Goal: Information Seeking & Learning: Learn about a topic

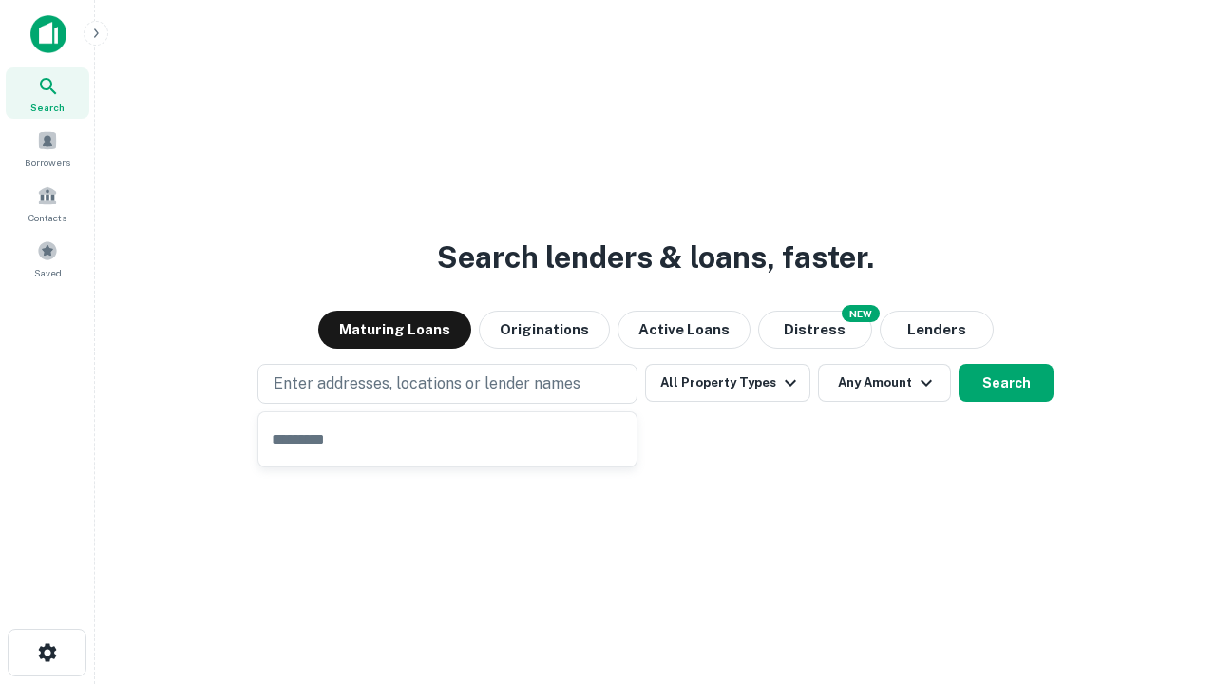
type input "**********"
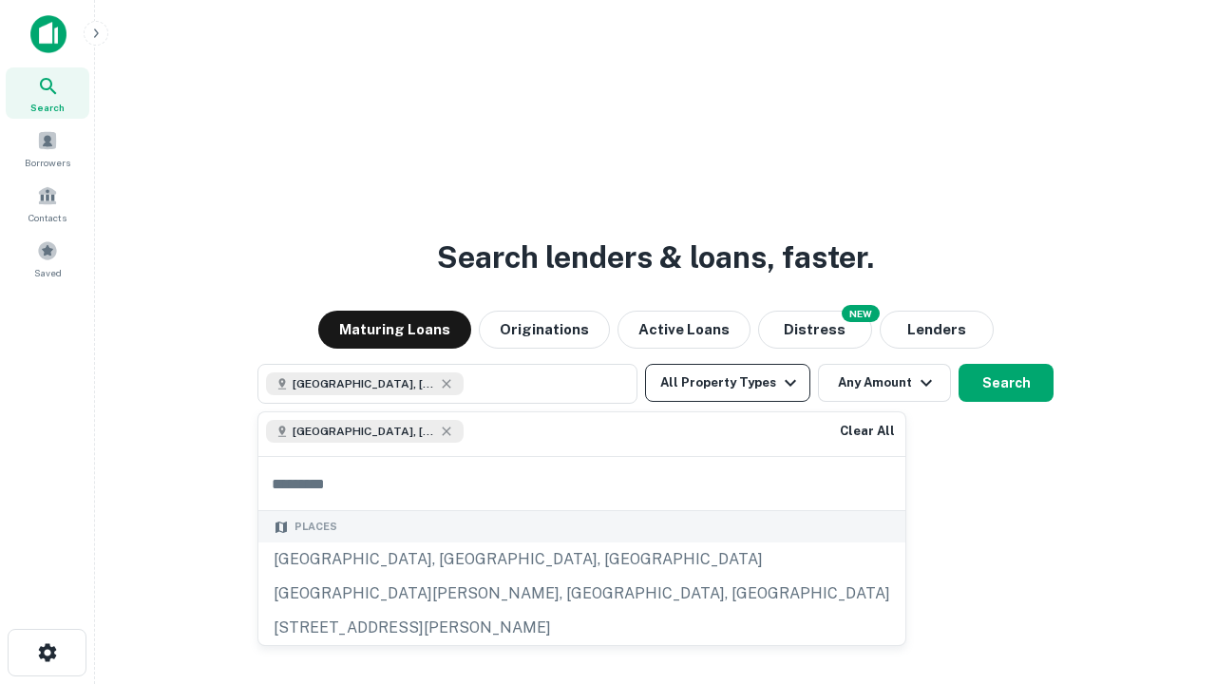
click at [728, 383] on button "All Property Types" at bounding box center [727, 383] width 165 height 38
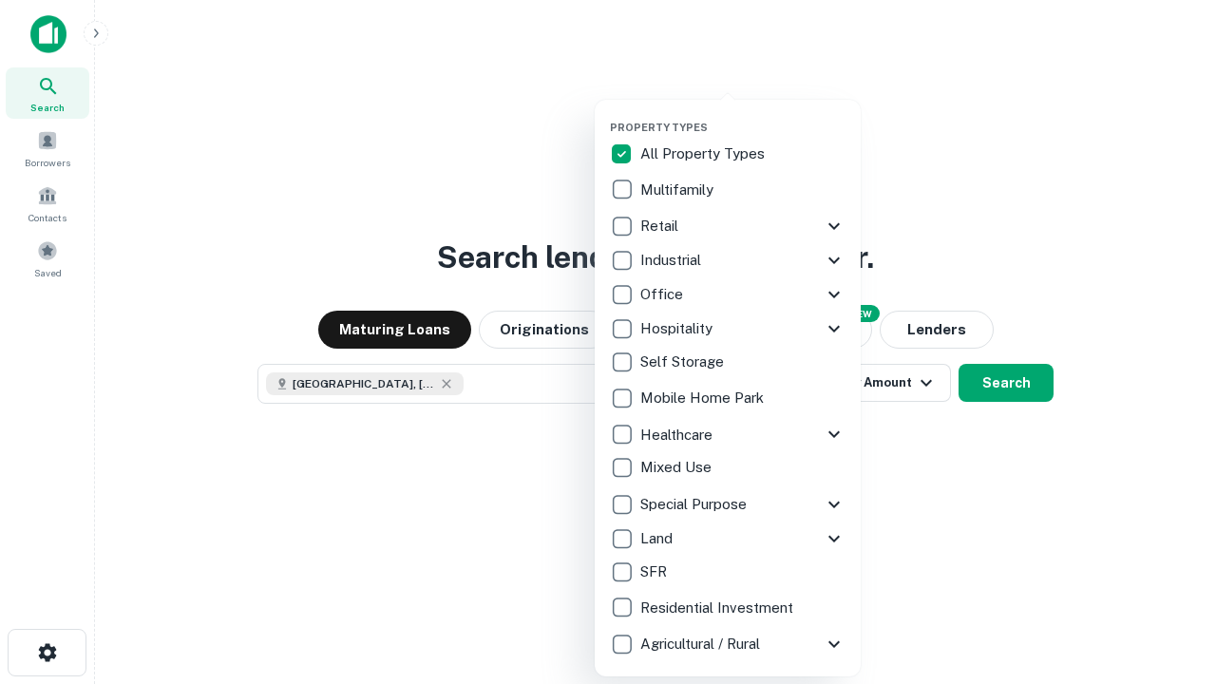
click at [743, 115] on button "button" at bounding box center [743, 115] width 266 height 1
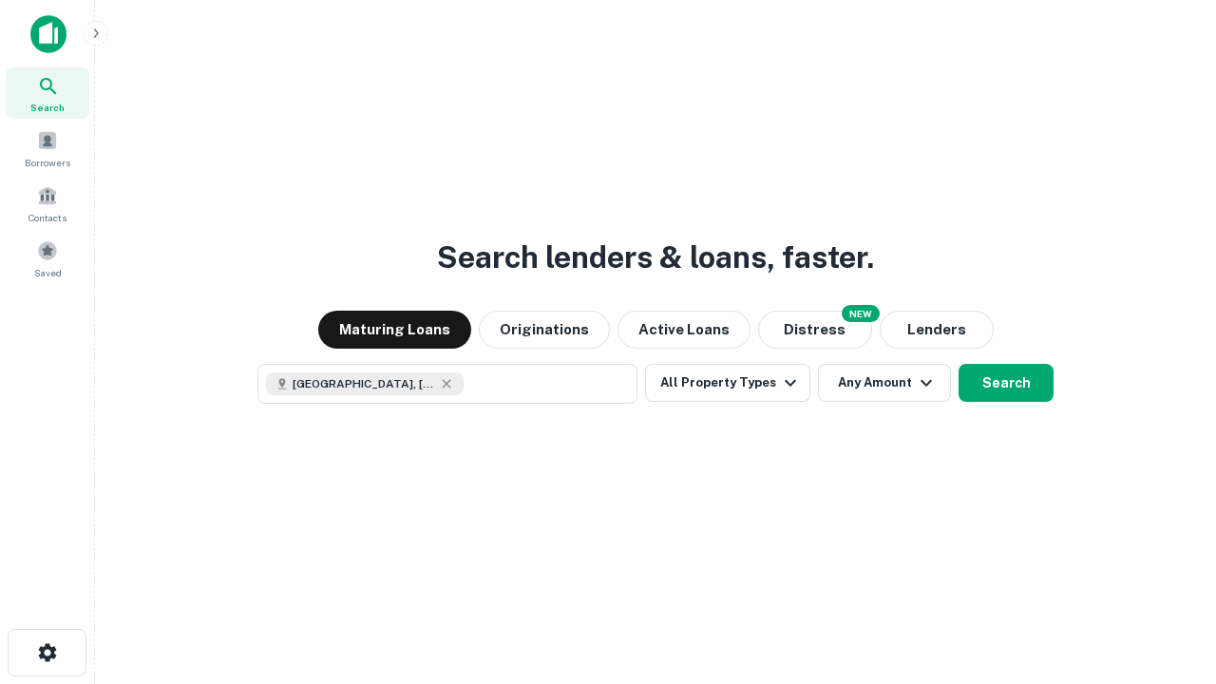
scroll to position [30, 0]
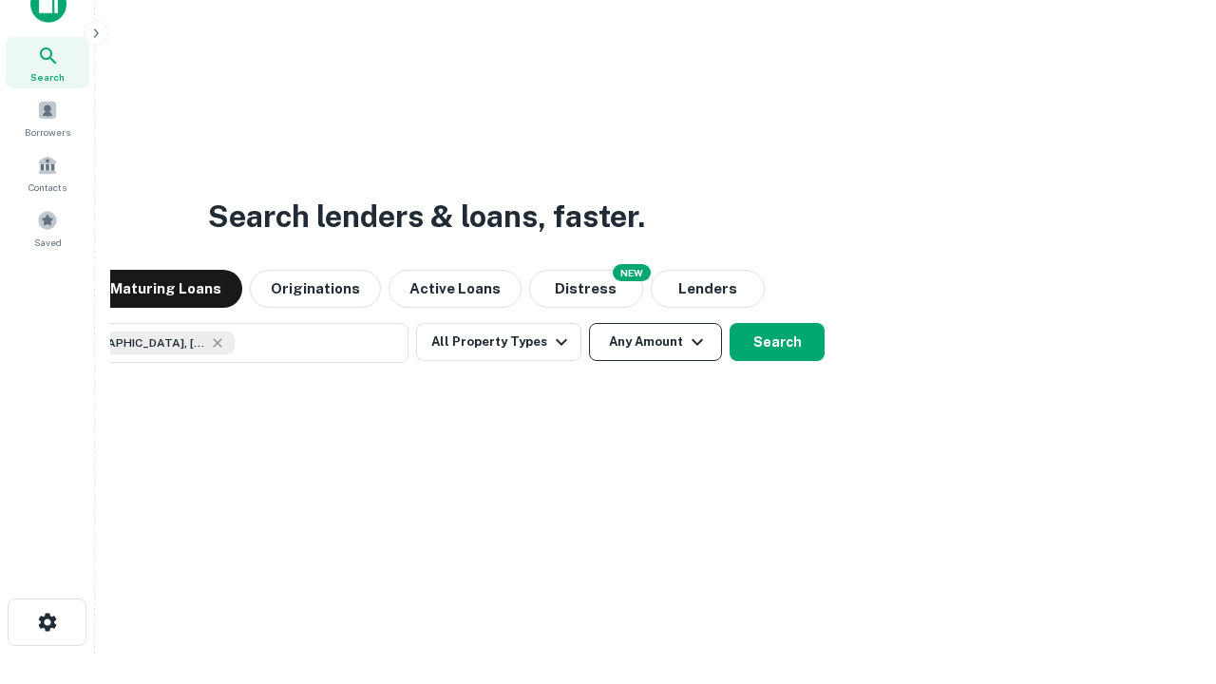
click at [589, 323] on button "Any Amount" at bounding box center [655, 342] width 133 height 38
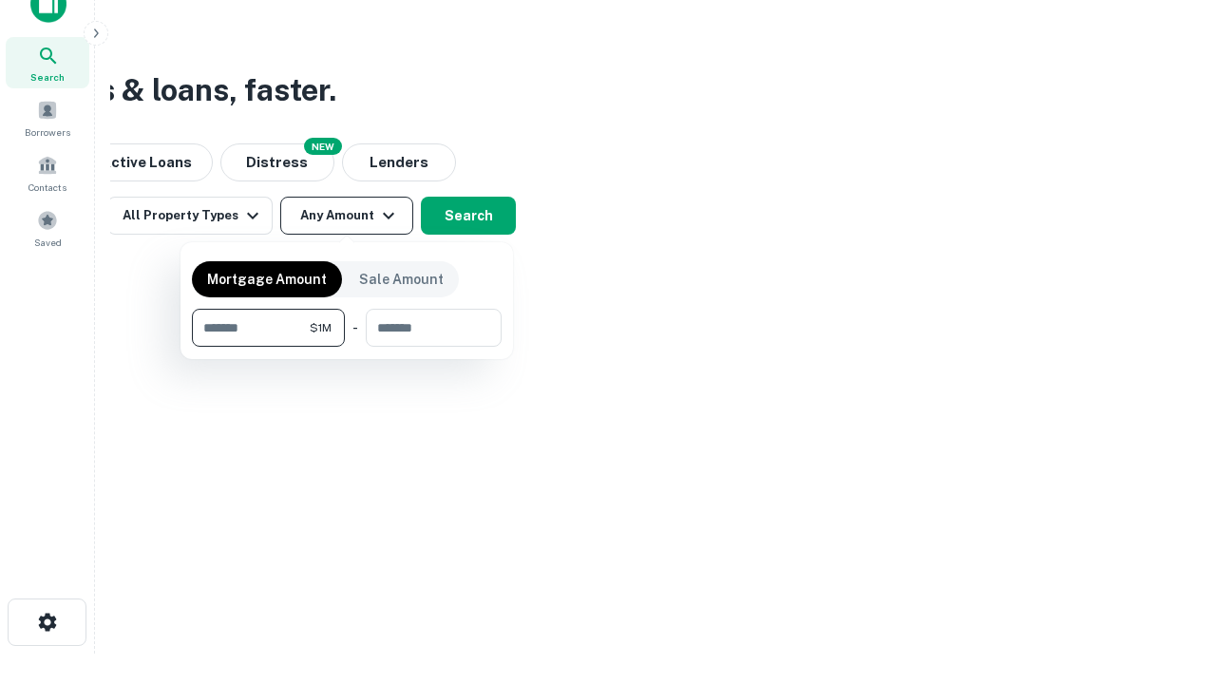
type input "*******"
click at [347, 347] on button "button" at bounding box center [347, 347] width 310 height 1
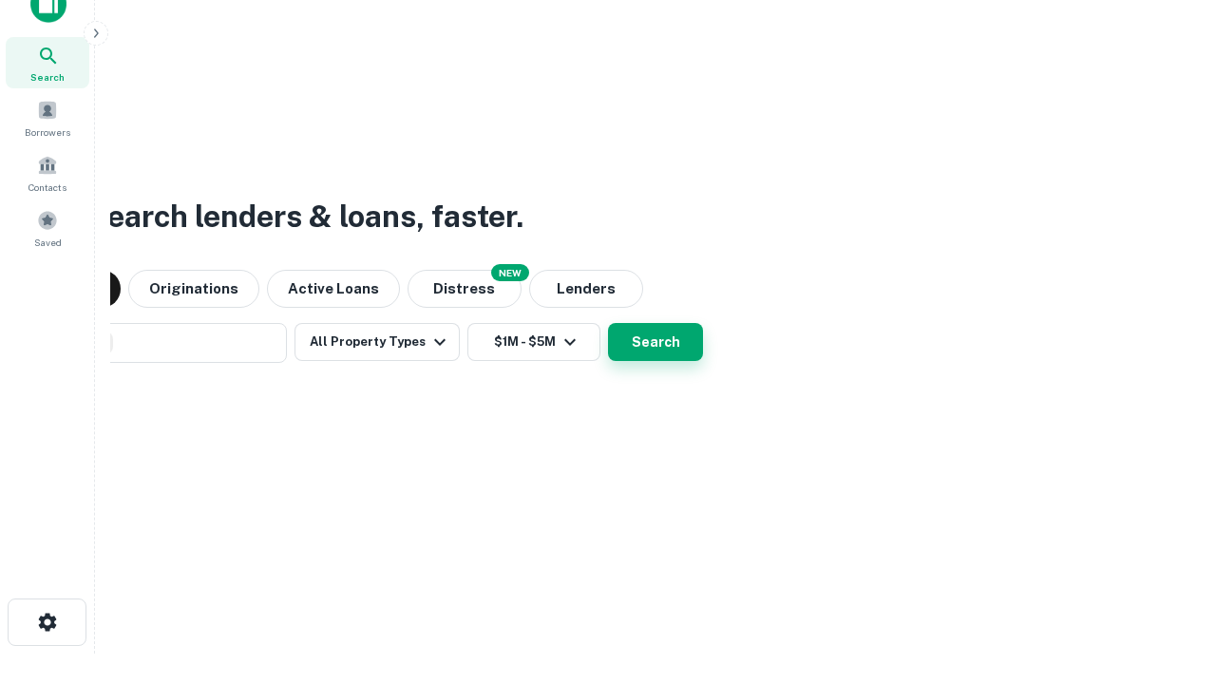
click at [608, 323] on button "Search" at bounding box center [655, 342] width 95 height 38
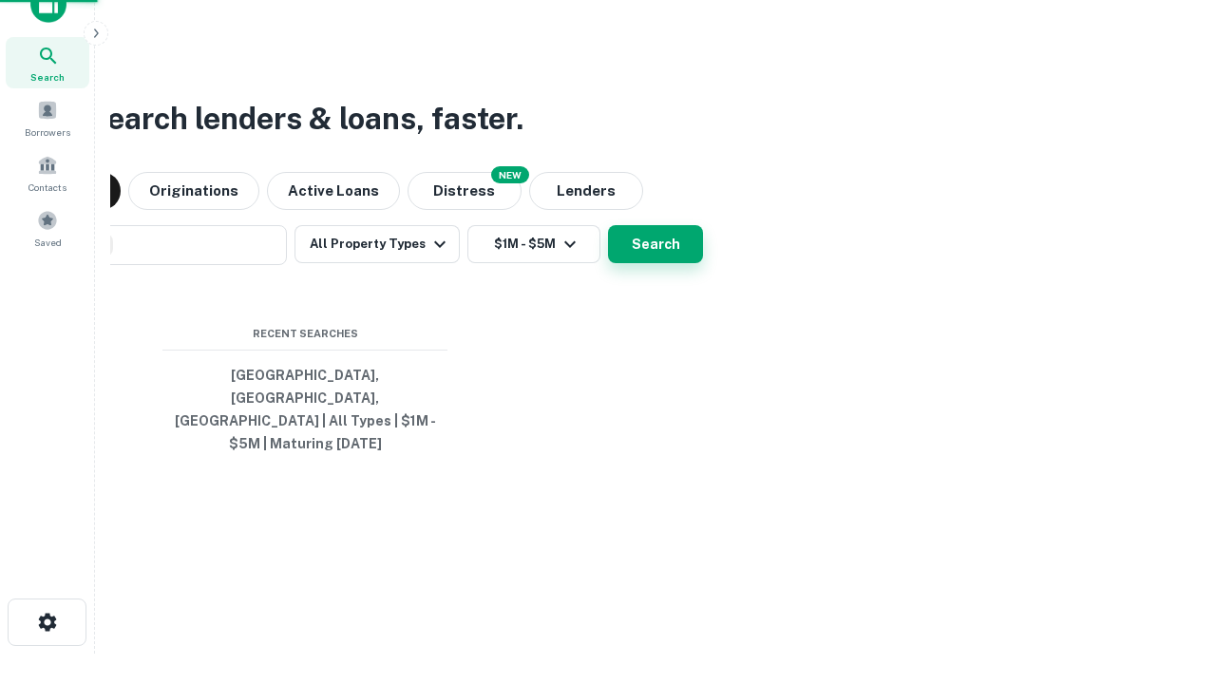
scroll to position [62, 538]
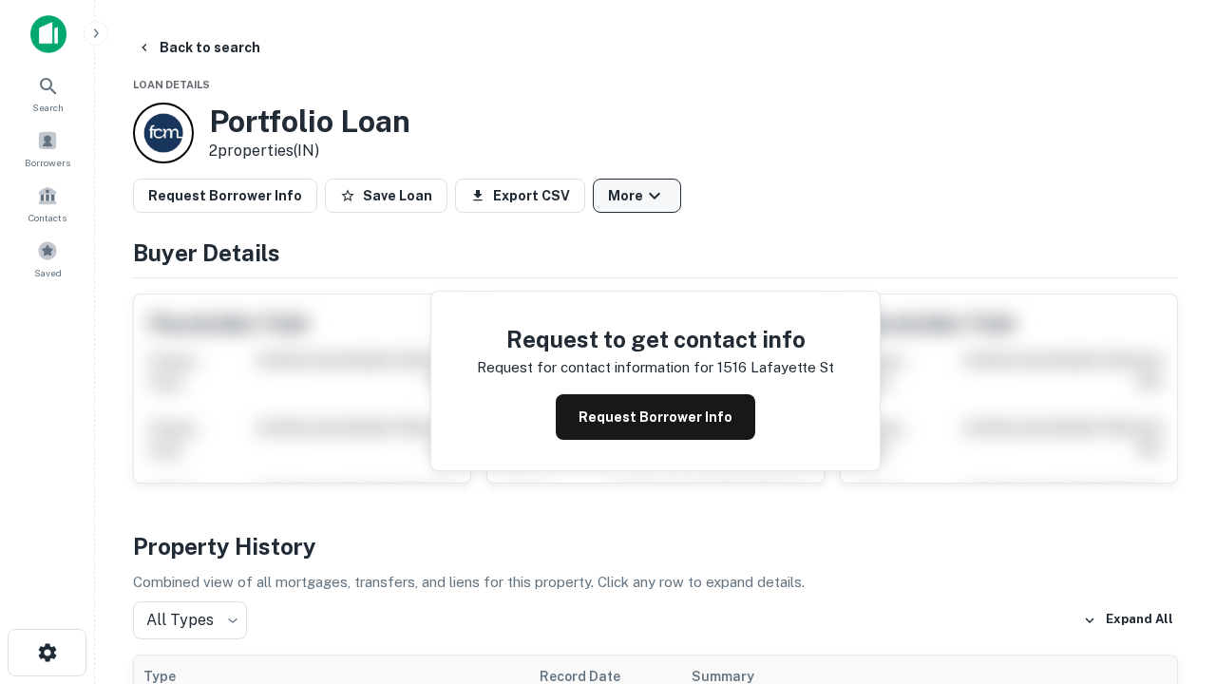
click at [637, 196] on button "More" at bounding box center [637, 196] width 88 height 34
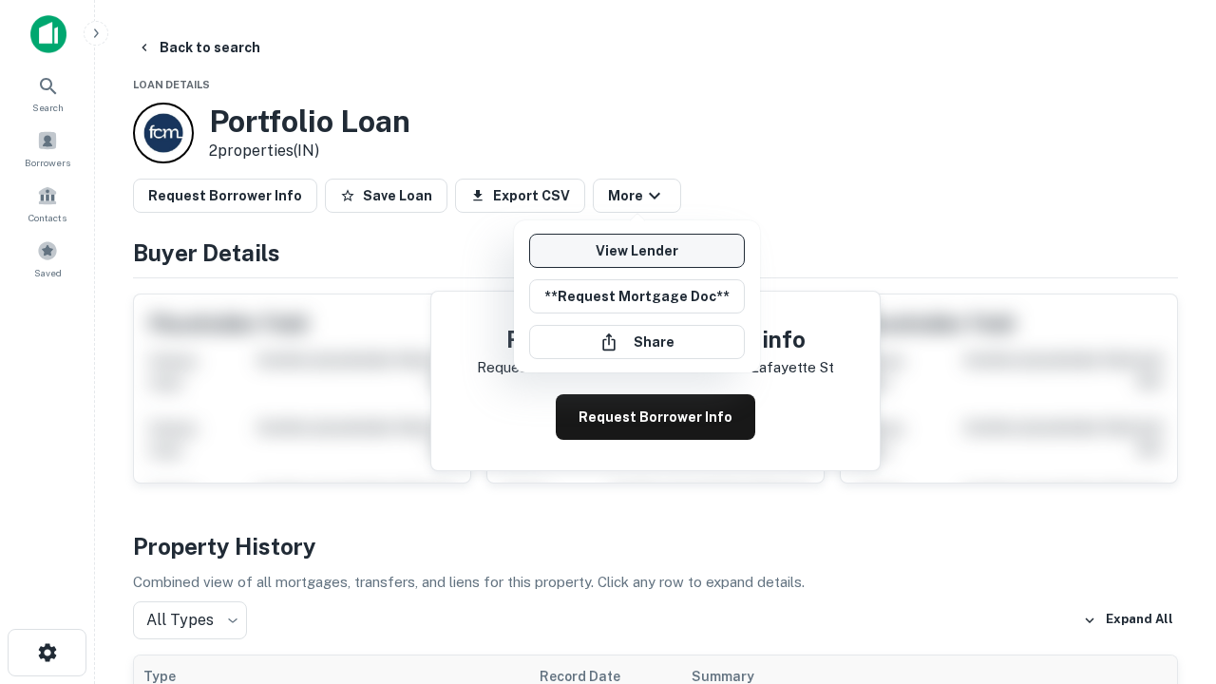
click at [637, 251] on link "View Lender" at bounding box center [637, 251] width 216 height 34
